Goal: Task Accomplishment & Management: Use online tool/utility

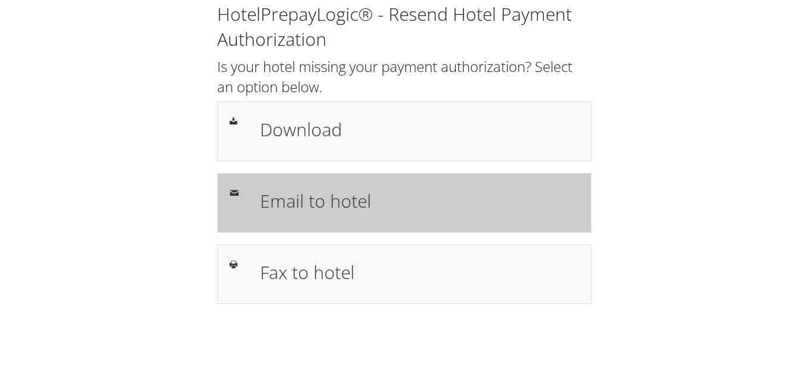
click at [332, 205] on h1 "Email to hotel" at bounding box center [419, 201] width 319 height 27
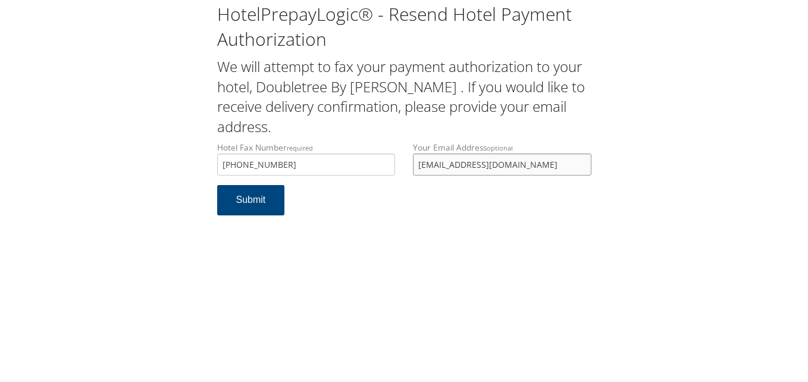
drag, startPoint x: 525, startPoint y: 166, endPoint x: 389, endPoint y: 166, distance: 136.3
click at [389, 166] on div "Hotel Fax Number required [PHONE_NUMBER] Hotel fax number is required Your Emai…" at bounding box center [404, 163] width 392 height 43
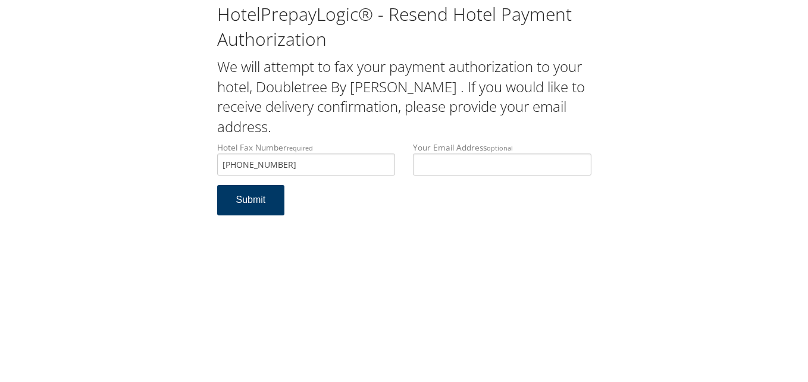
click at [237, 202] on button "Submit" at bounding box center [251, 200] width 68 height 30
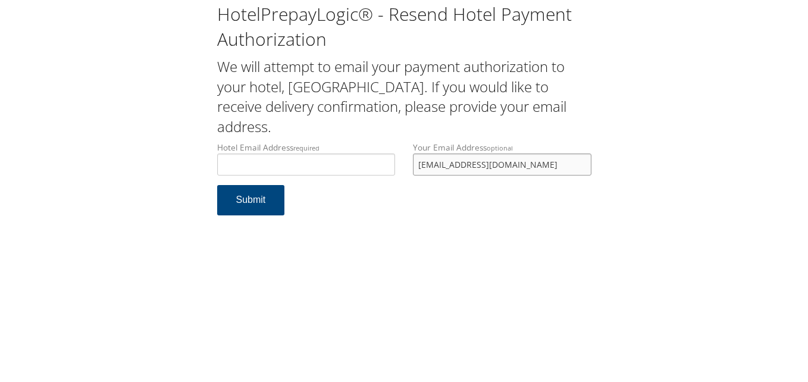
drag, startPoint x: 508, startPoint y: 166, endPoint x: 251, endPoint y: 180, distance: 257.6
click at [251, 180] on div "Hotel Email Address required Hotel email address is required Your Email Address…" at bounding box center [404, 163] width 392 height 43
click at [244, 179] on div "Hotel Email Address required Hotel email address is required" at bounding box center [306, 163] width 196 height 43
click at [256, 167] on input "Hotel Email Address required" at bounding box center [306, 165] width 179 height 22
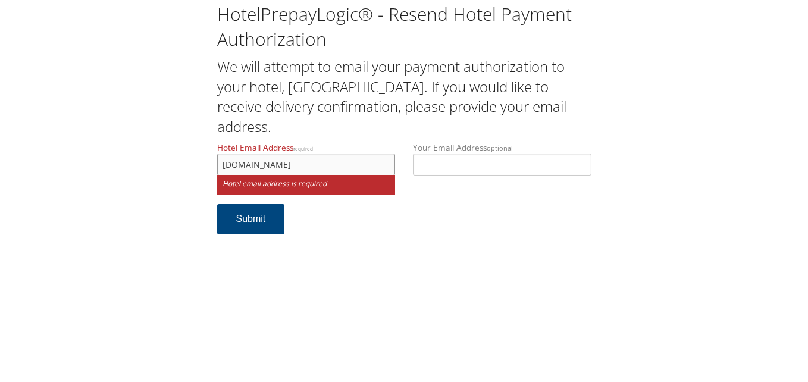
click at [261, 167] on input "frontdeskwyndhamelp.com" at bounding box center [306, 165] width 179 height 22
click at [261, 162] on input "frontdeskwyndhamelp.com" at bounding box center [306, 165] width 179 height 22
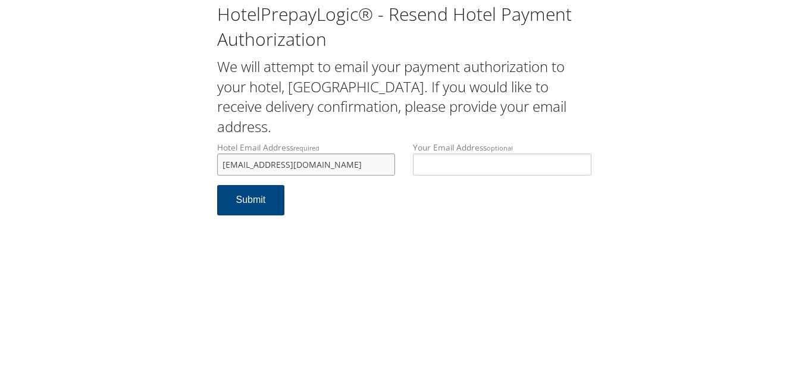
drag, startPoint x: 356, startPoint y: 161, endPoint x: 206, endPoint y: 163, distance: 150.0
click at [206, 163] on div "HotelPrepayLogic® - Resend Hotel Payment Authorization We will attempt to email…" at bounding box center [404, 113] width 785 height 227
type input "frontdesk@wyndhamelp.com"
click at [257, 196] on button "Submit" at bounding box center [251, 200] width 68 height 30
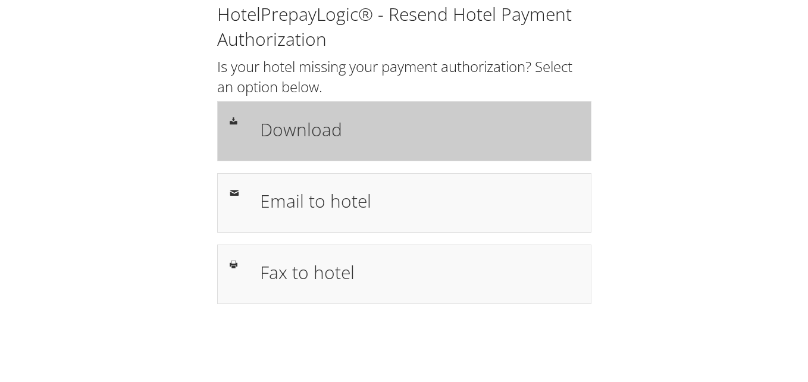
click at [396, 131] on h1 "Download" at bounding box center [419, 129] width 319 height 27
click at [405, 118] on h1 "Download" at bounding box center [419, 129] width 319 height 27
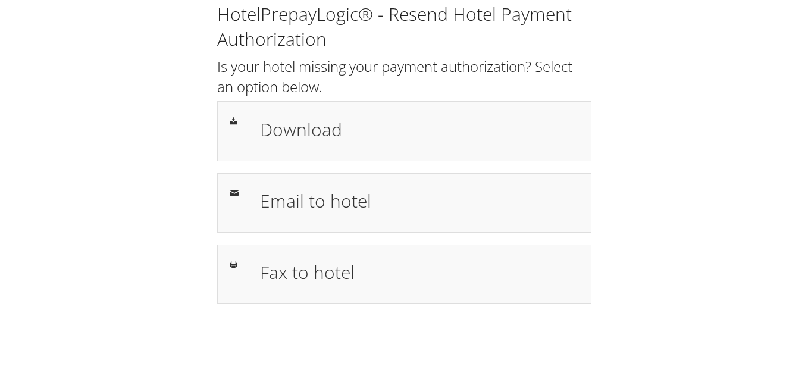
click at [308, 306] on div "HotelPrepayLogic® - Resend Hotel Payment Authorization Is your hotel missing yo…" at bounding box center [404, 158] width 785 height 316
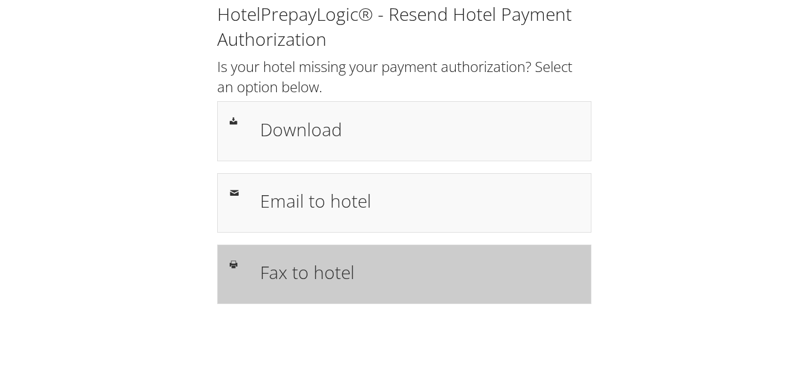
click at [311, 299] on div "Fax to hotel" at bounding box center [404, 275] width 374 height 60
click at [332, 263] on h1 "Fax to hotel" at bounding box center [419, 272] width 319 height 27
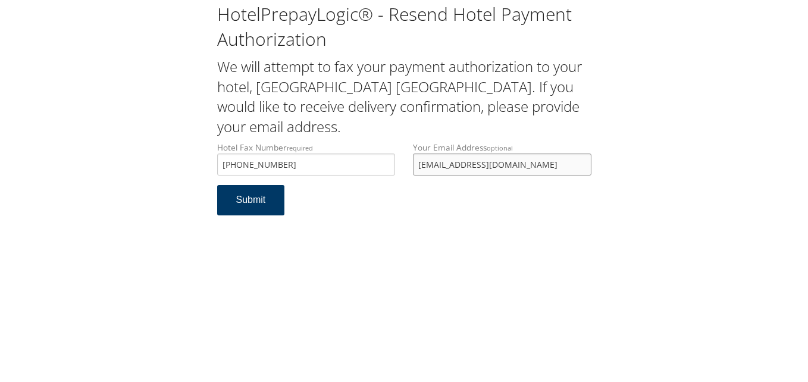
drag, startPoint x: 524, startPoint y: 142, endPoint x: 283, endPoint y: 168, distance: 242.5
click at [283, 168] on form "Hotel Fax Number required +1 (276) 619-4601 Hotel fax number is required Your E…" at bounding box center [404, 185] width 374 height 86
click at [270, 185] on button "Submit" at bounding box center [251, 200] width 68 height 30
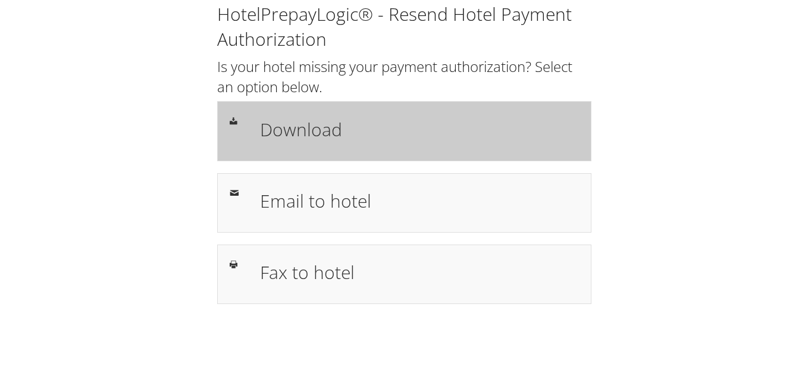
click at [324, 109] on div "Download" at bounding box center [404, 131] width 374 height 60
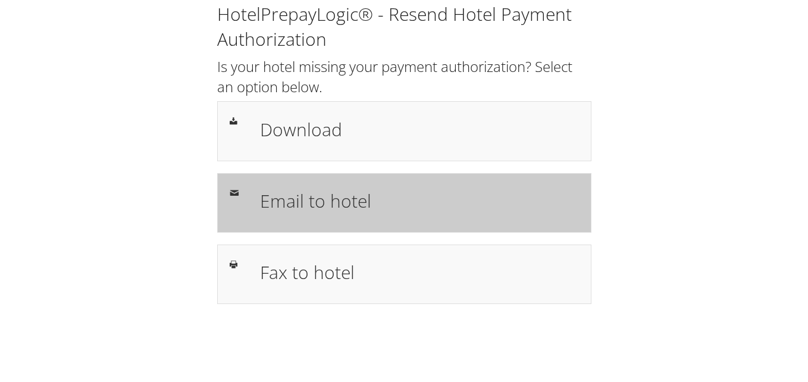
click at [322, 223] on div "Email to hotel" at bounding box center [404, 203] width 374 height 60
click at [388, 214] on div "Email to hotel" at bounding box center [419, 203] width 337 height 35
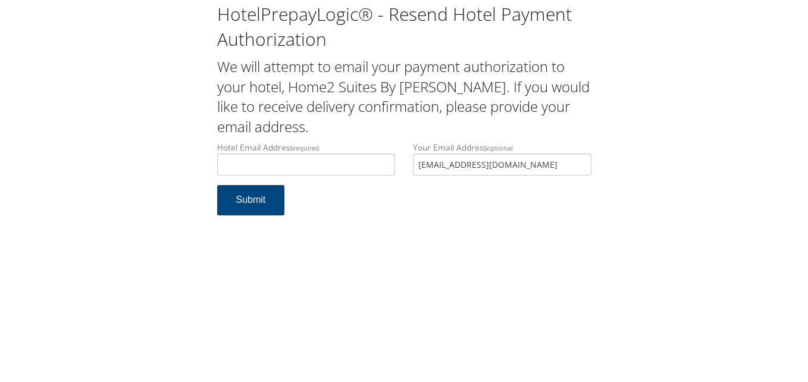
click at [355, 195] on form "Hotel Email Address required Hotel email address is required Your Email Address…" at bounding box center [404, 185] width 374 height 86
click at [251, 163] on input "Hotel Email Address required" at bounding box center [306, 165] width 179 height 22
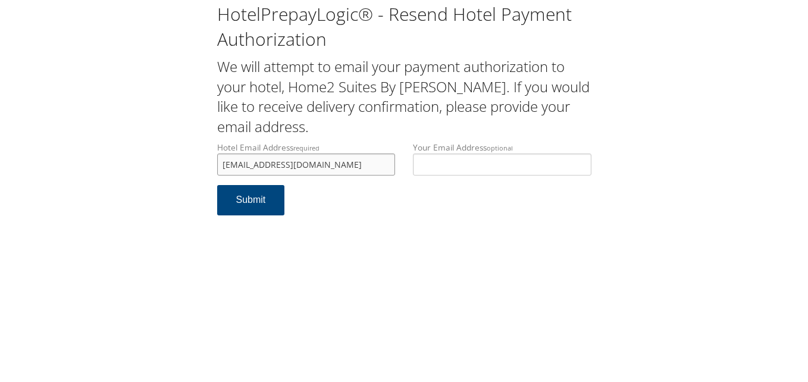
drag, startPoint x: 338, startPoint y: 166, endPoint x: 200, endPoint y: 178, distance: 138.7
click at [200, 178] on div "HotelPrepayLogic® - Resend Hotel Payment Authorization We will attempt to email…" at bounding box center [404, 113] width 785 height 227
type input "home2lagrange@gmail.com"
click at [248, 211] on button "Submit" at bounding box center [251, 200] width 68 height 30
drag, startPoint x: 331, startPoint y: 165, endPoint x: 213, endPoint y: 165, distance: 118.5
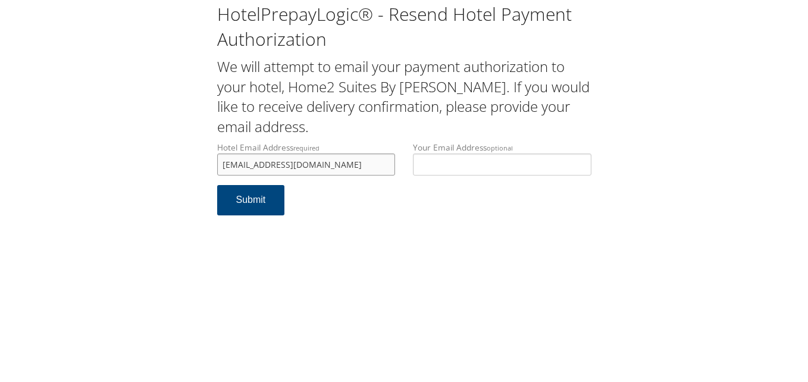
click at [213, 165] on div "Hotel Email Address required home2lagrange@gmail.com Hotel email address is req…" at bounding box center [306, 163] width 196 height 43
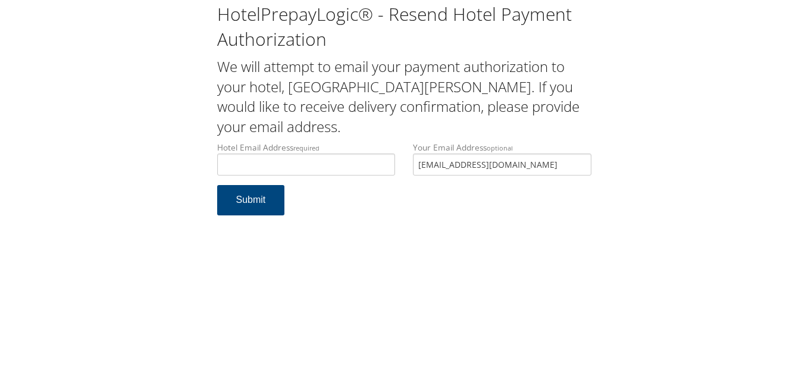
click at [402, 160] on div "Hotel Email Address required Hotel email address is required Your Email Address…" at bounding box center [404, 163] width 392 height 43
click at [273, 159] on input "Hotel Email Address required" at bounding box center [306, 165] width 179 height 22
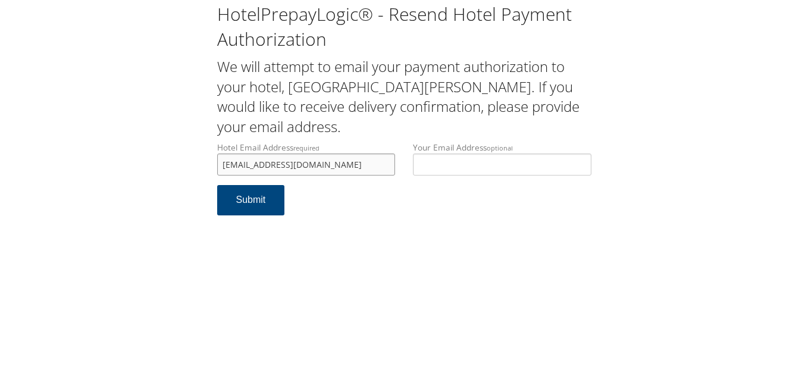
drag, startPoint x: 347, startPoint y: 170, endPoint x: 224, endPoint y: 158, distance: 123.8
click at [224, 158] on input "conwaycourtyard@gmail.com" at bounding box center [306, 165] width 179 height 22
type input "conwaycourtyard@gmail.com"
click at [264, 202] on button "Submit" at bounding box center [251, 200] width 68 height 30
drag, startPoint x: 338, startPoint y: 164, endPoint x: 220, endPoint y: 161, distance: 117.3
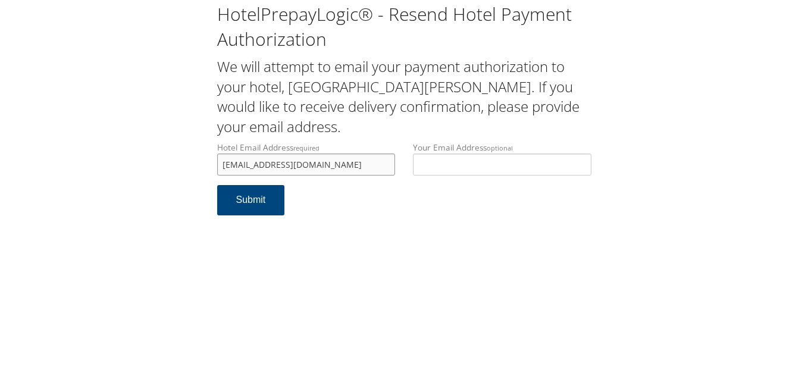
click at [220, 161] on input "[EMAIL_ADDRESS][DOMAIN_NAME]" at bounding box center [306, 165] width 179 height 22
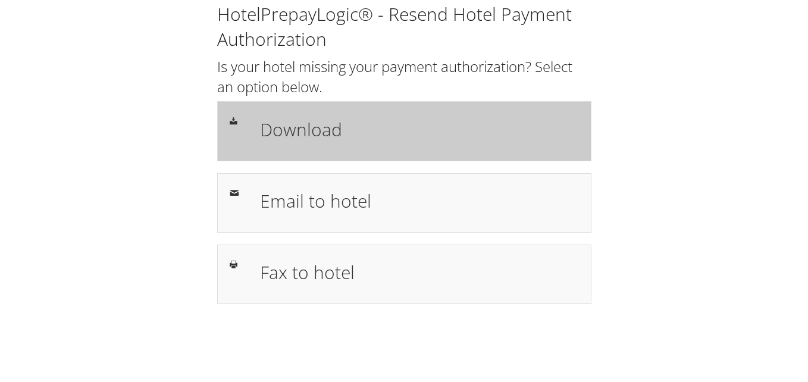
click at [332, 141] on h1 "Download" at bounding box center [419, 129] width 319 height 27
click at [370, 142] on h1 "Download" at bounding box center [419, 129] width 319 height 27
click at [366, 136] on h1 "Download" at bounding box center [419, 129] width 319 height 27
click at [366, 129] on h1 "Download" at bounding box center [419, 129] width 319 height 27
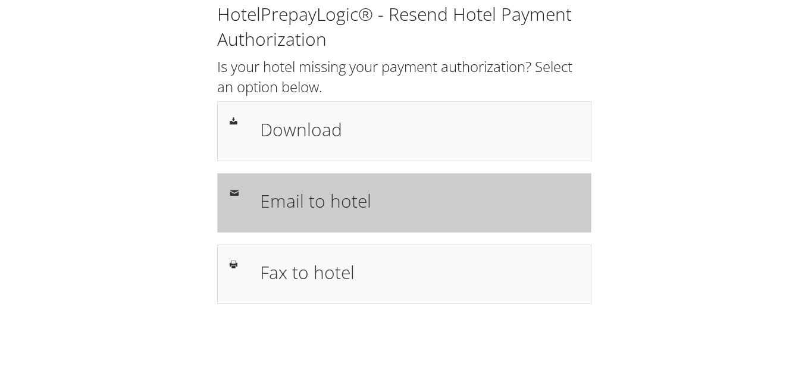
click at [383, 223] on div "Email to hotel" at bounding box center [404, 203] width 374 height 60
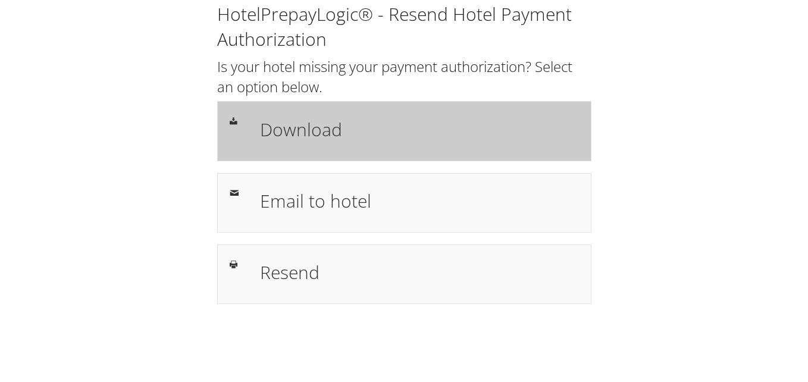
click at [386, 116] on h1 "Download" at bounding box center [419, 129] width 319 height 27
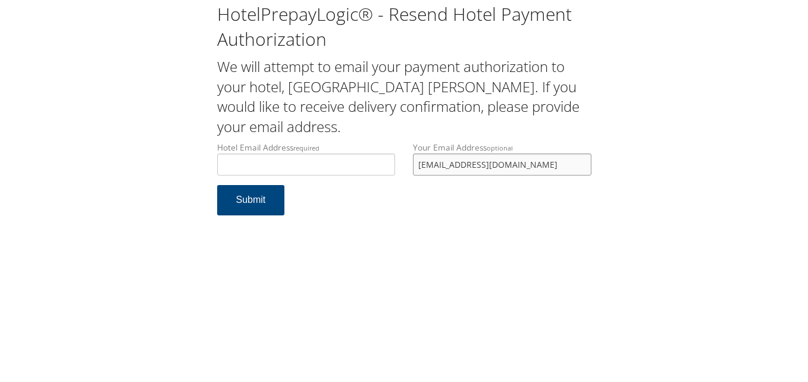
drag, startPoint x: 541, startPoint y: 166, endPoint x: 319, endPoint y: 171, distance: 222.1
click at [319, 171] on div "Hotel Email Address required Hotel email address is required Your Email Address…" at bounding box center [404, 163] width 392 height 43
click at [319, 171] on input "Hotel Email Address required" at bounding box center [306, 165] width 179 height 22
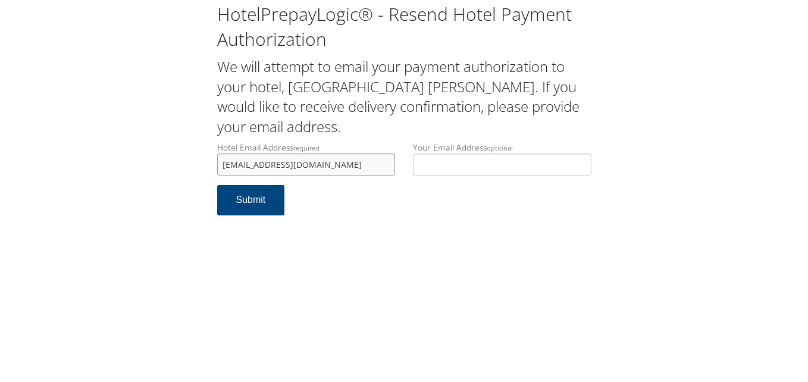
drag, startPoint x: 333, startPoint y: 166, endPoint x: 208, endPoint y: 149, distance: 125.5
click at [208, 149] on div "Hotel Email Address required hamptonws@cnhotels.net Hotel email address is requ…" at bounding box center [306, 163] width 196 height 43
type input "hamptonws@cnhotels.net"
click at [258, 205] on button "Submit" at bounding box center [251, 200] width 68 height 30
